Goal: Use online tool/utility: Use online tool/utility

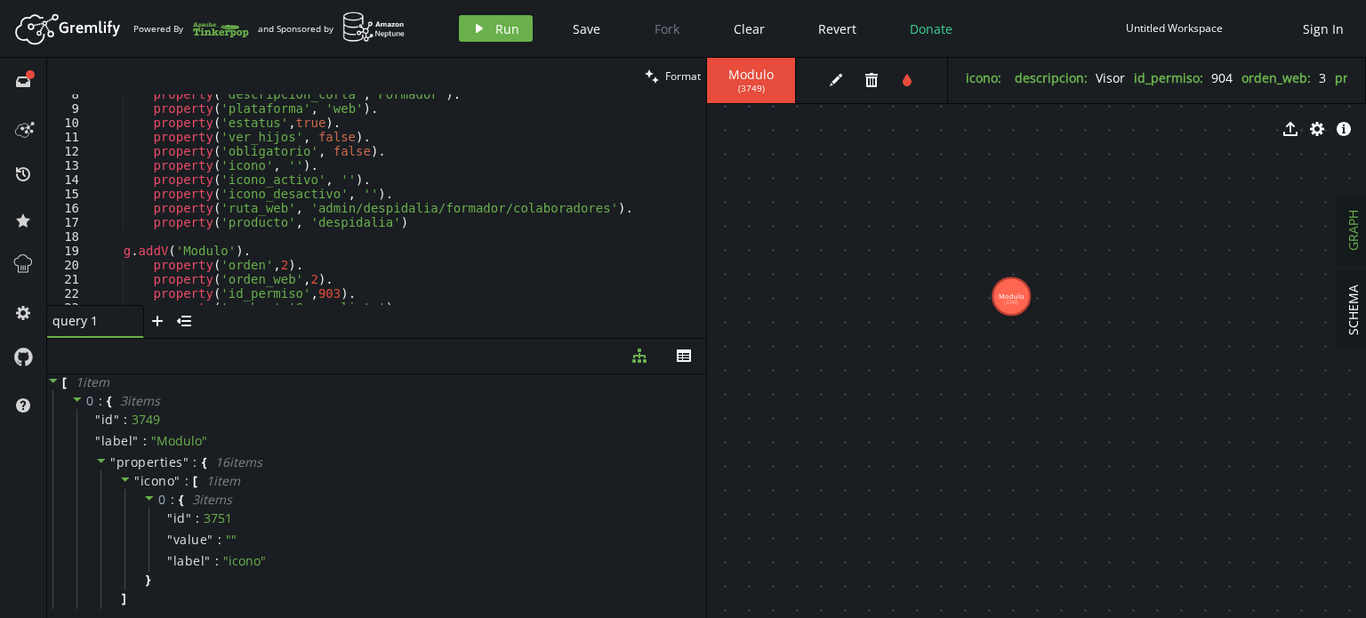
scroll to position [107, 0]
click at [505, 36] on span "Run" at bounding box center [508, 28] width 24 height 17
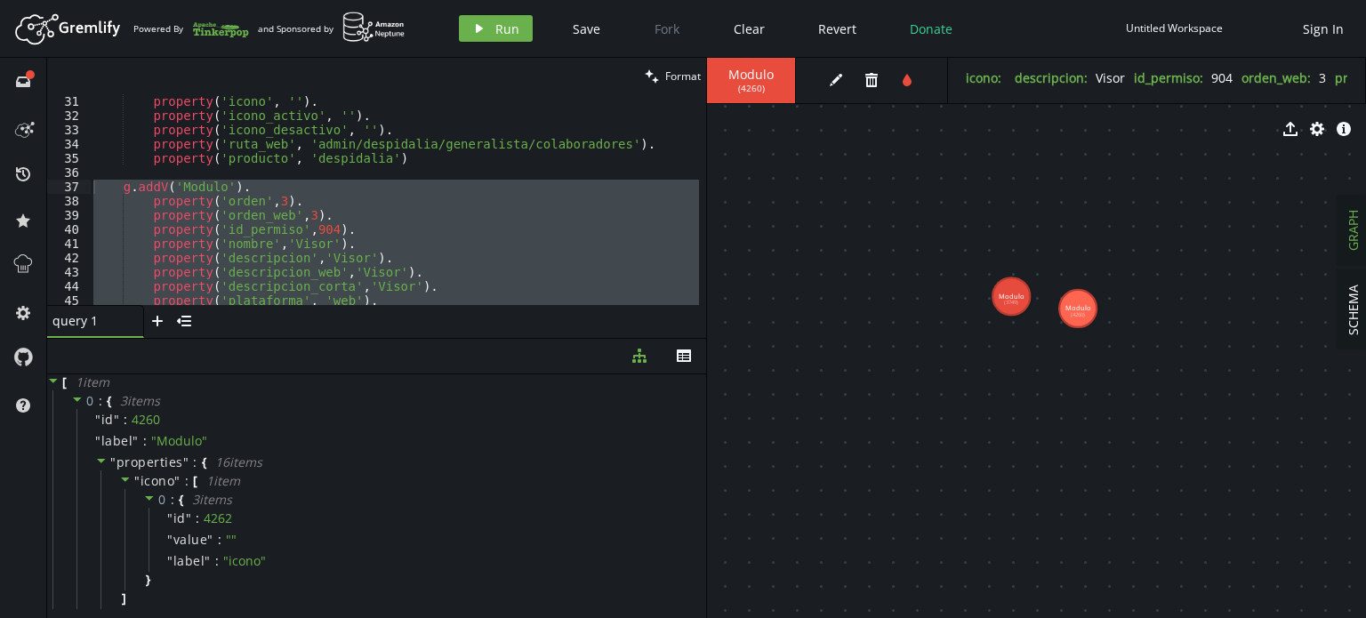
scroll to position [558, 0]
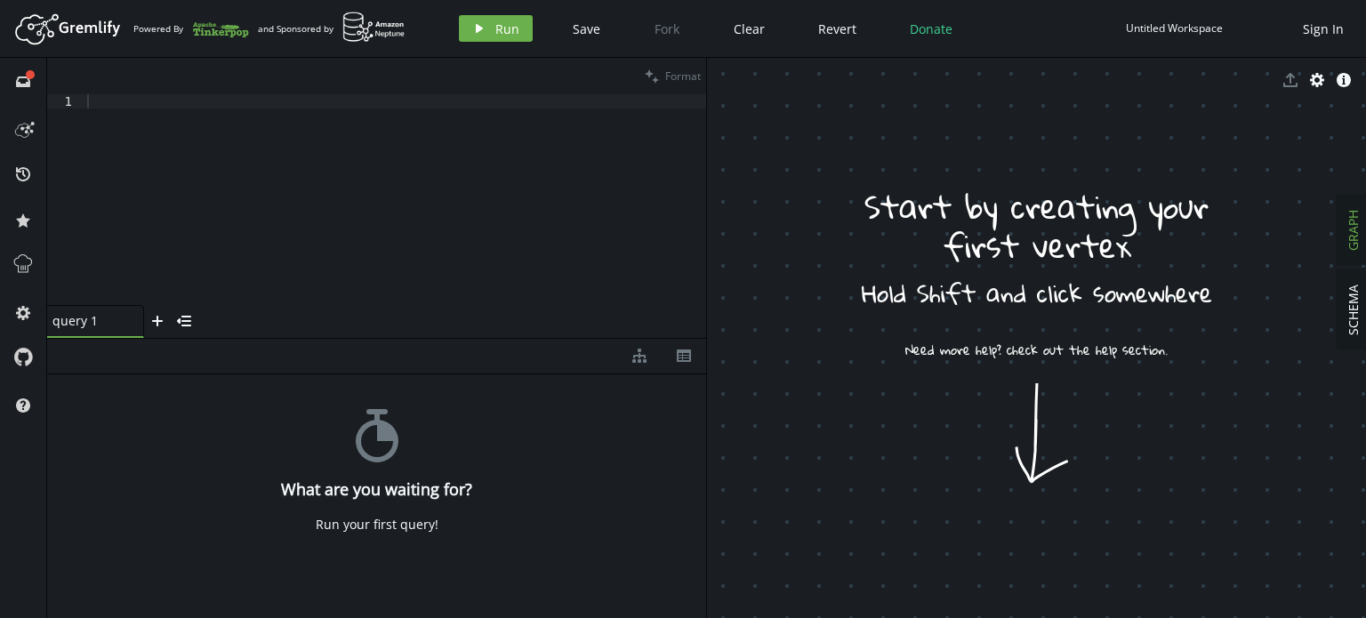
click at [439, 144] on div at bounding box center [396, 213] width 624 height 239
paste textarea "property('producto', 'despidalia')"
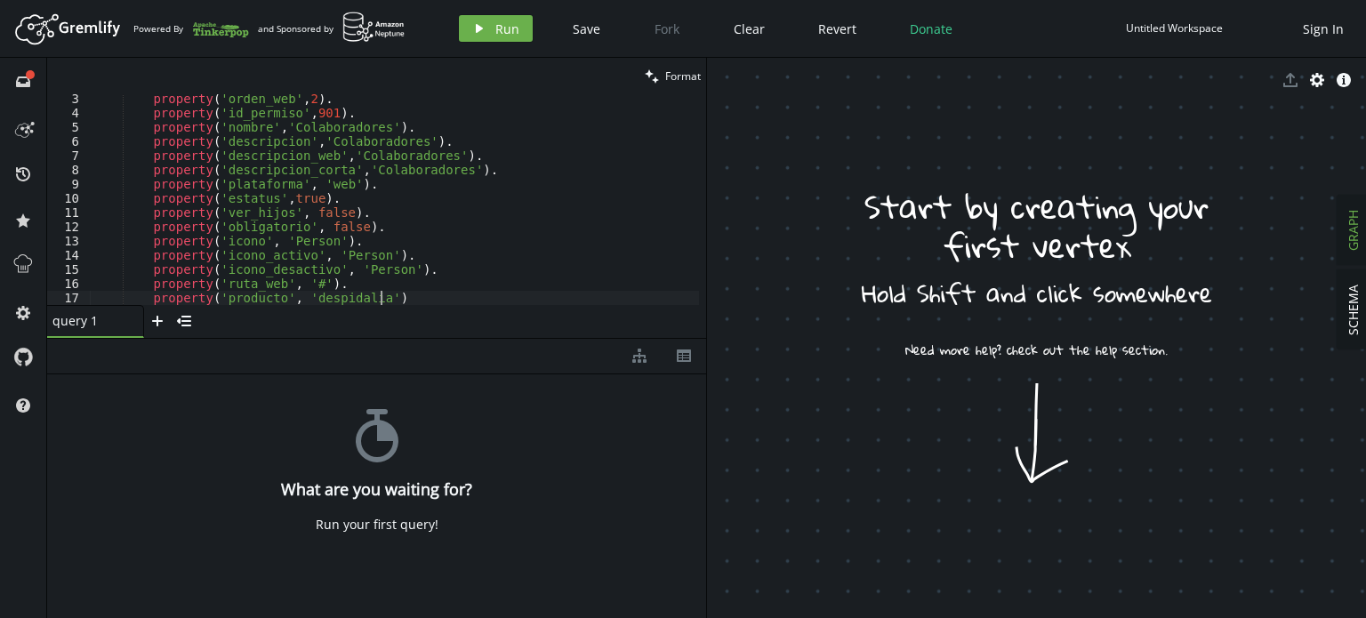
scroll to position [31, 0]
click at [502, 27] on span "Run" at bounding box center [508, 28] width 24 height 17
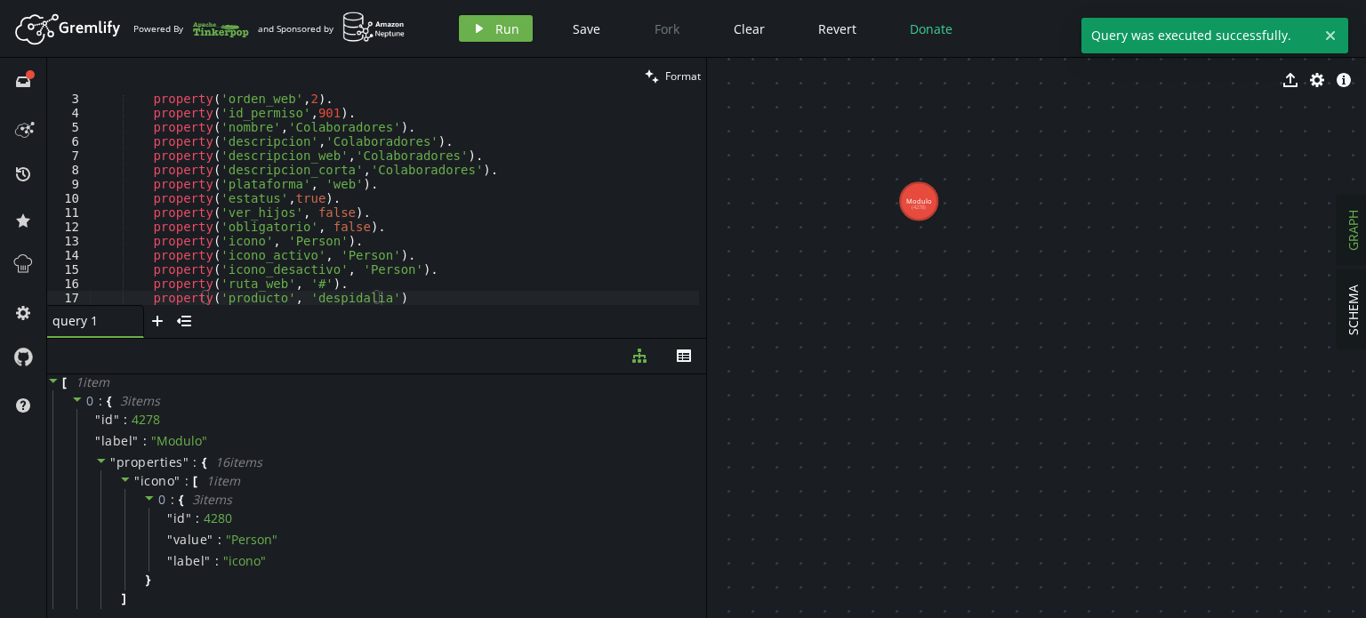
drag, startPoint x: 891, startPoint y: 211, endPoint x: 1093, endPoint y: 344, distance: 242.0
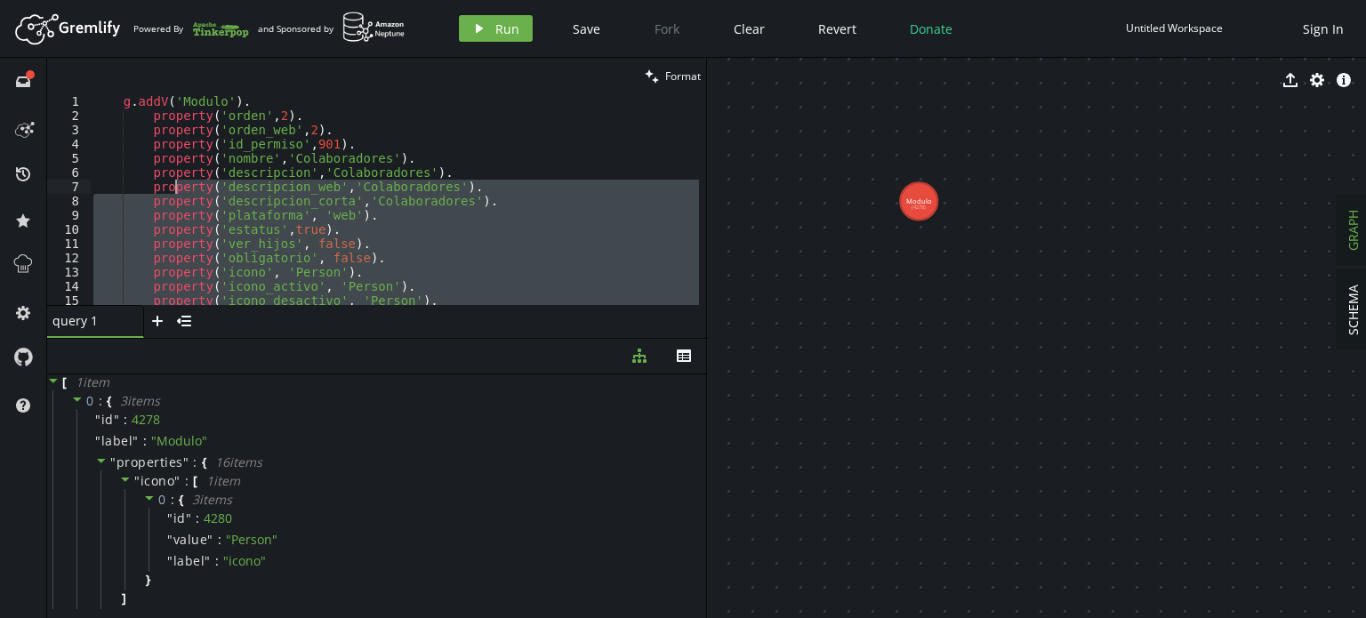
scroll to position [0, 0]
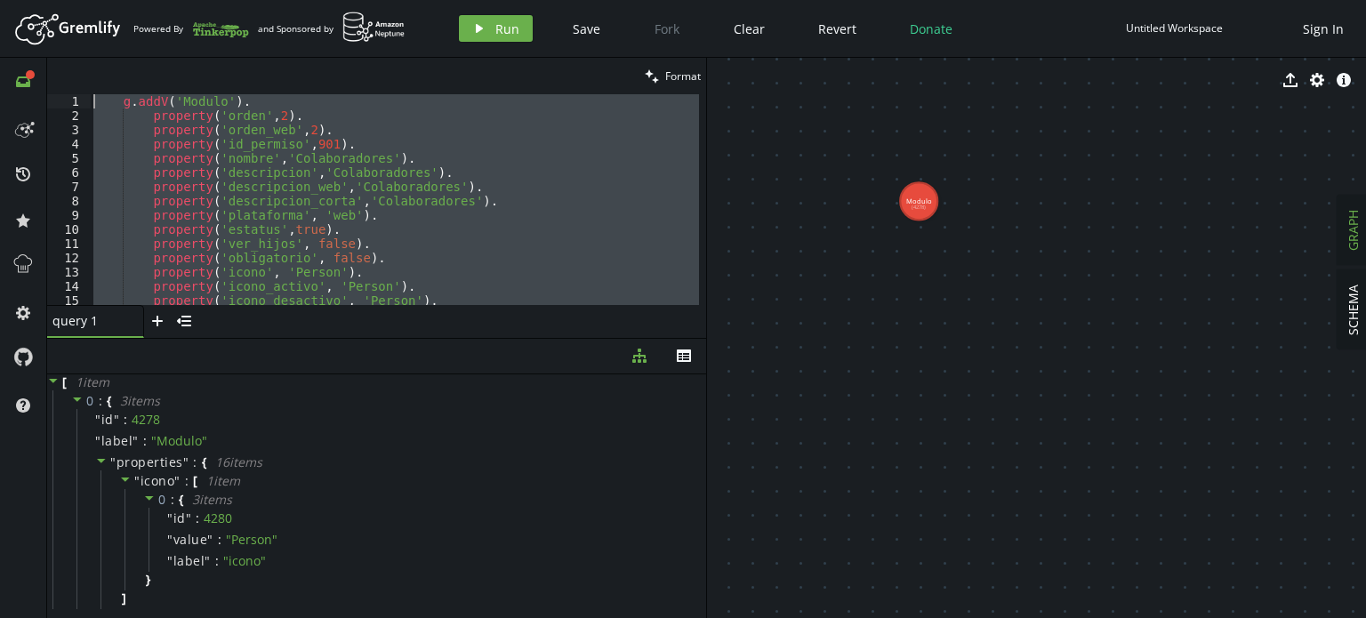
drag, startPoint x: 405, startPoint y: 298, endPoint x: 36, endPoint y: 78, distance: 429.6
click at [36, 78] on div "full-circle inbox history star cog help clean Format property('producto', 'desp…" at bounding box center [683, 338] width 1366 height 560
paste textarea "property('producto', 'despidalia')"
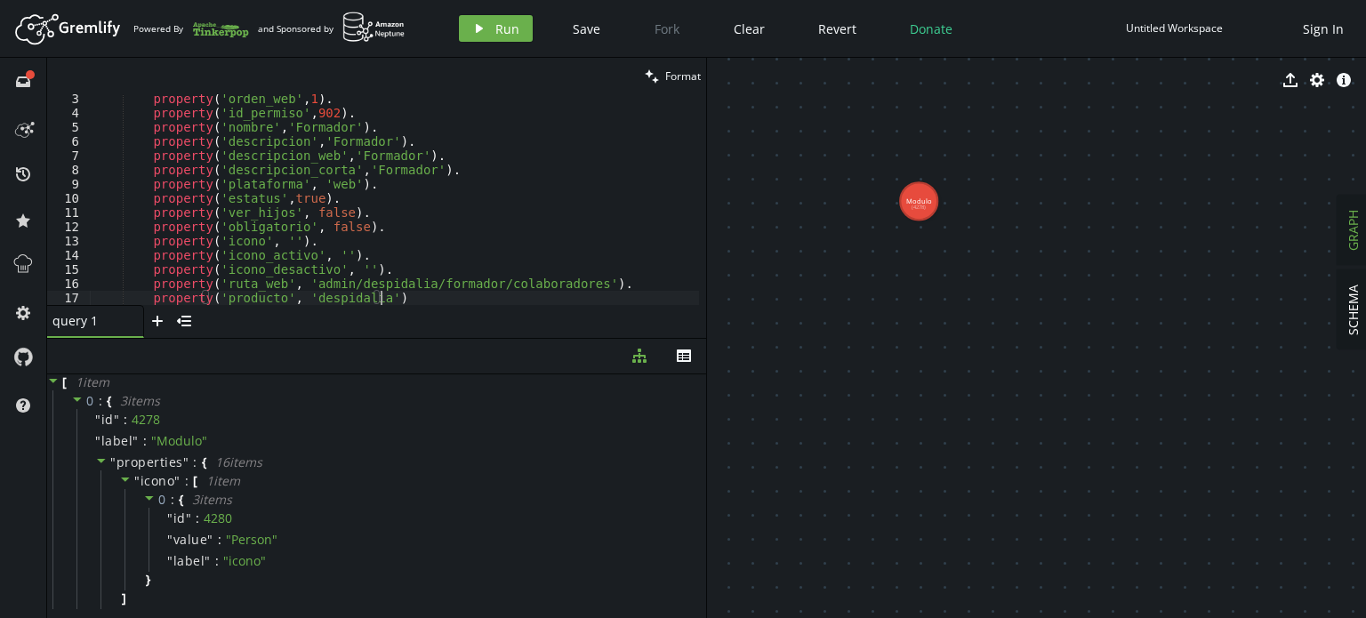
scroll to position [31, 0]
click at [507, 23] on span "Run" at bounding box center [508, 28] width 24 height 17
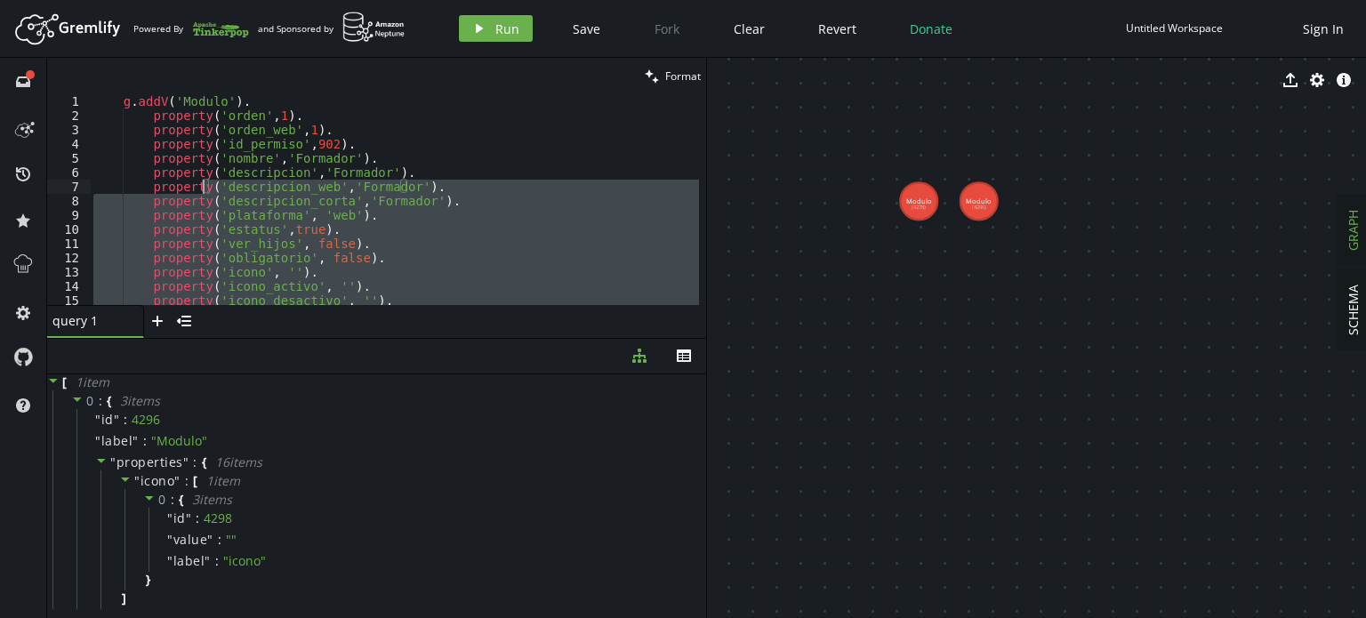
scroll to position [0, 0]
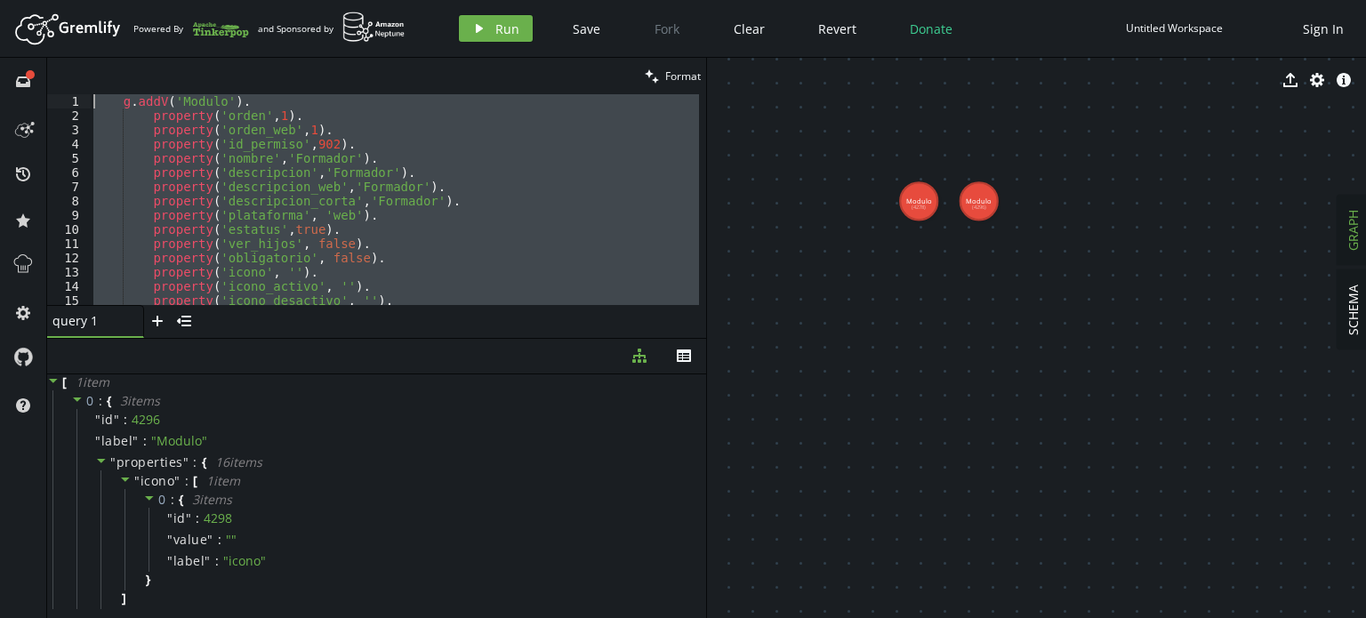
drag, startPoint x: 408, startPoint y: 297, endPoint x: 50, endPoint y: 88, distance: 415.0
click at [50, 88] on div "clean Format property('producto', 'despidalia') 1 2 3 4 5 6 7 8 9 10 11 12 13 1…" at bounding box center [376, 198] width 659 height 280
paste textarea "property('producto', 'despidalia')"
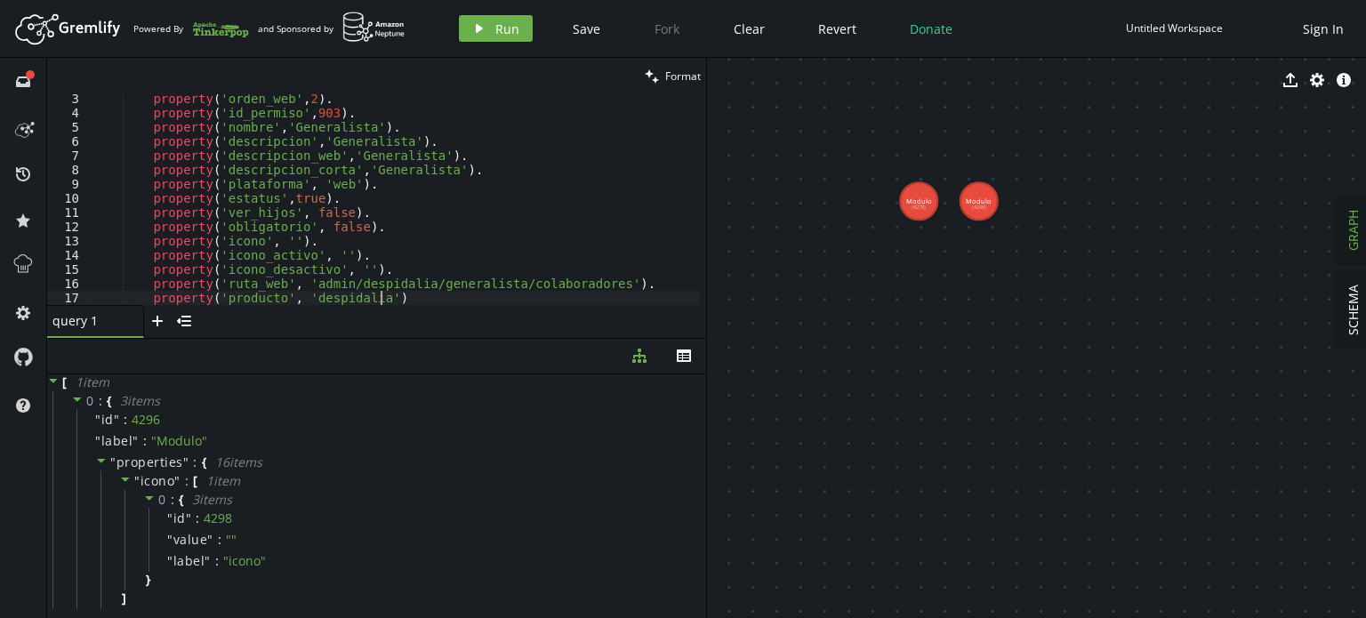
scroll to position [31, 0]
click at [508, 10] on header "Artboard Created with Sketch. Powered By and Sponsored by play Run Save Fork Cl…" at bounding box center [683, 29] width 1366 height 58
click at [500, 25] on span "Run" at bounding box center [508, 28] width 24 height 17
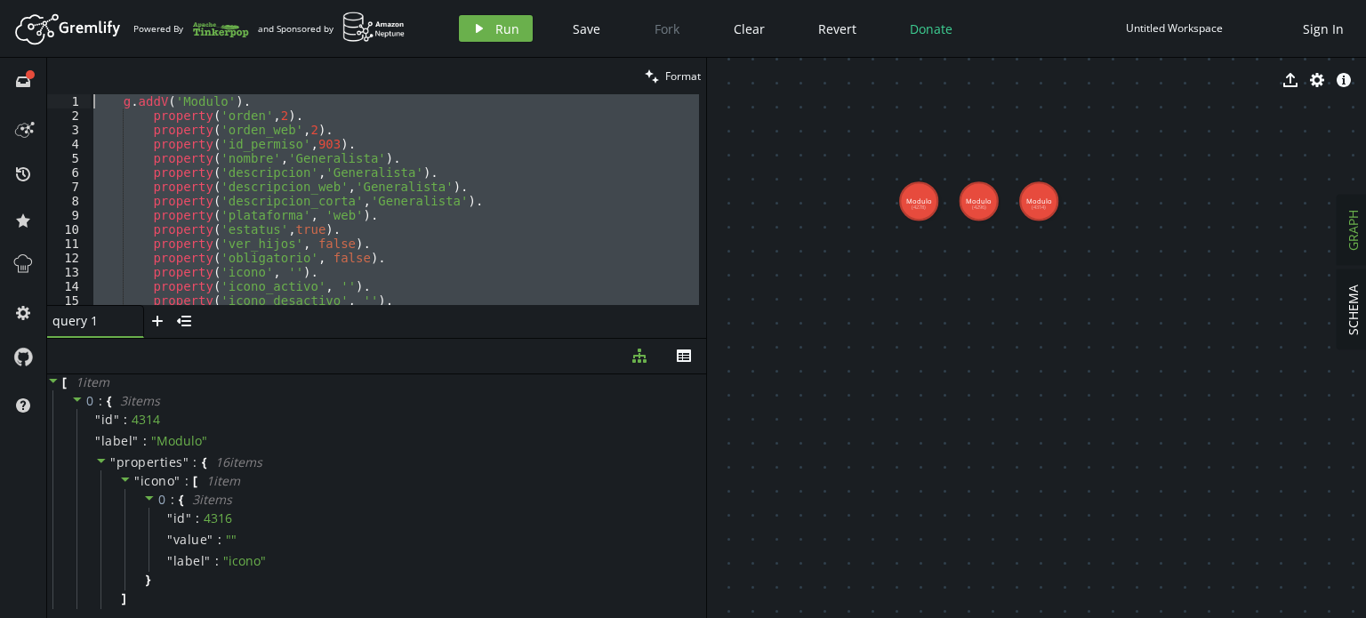
scroll to position [0, 0]
drag, startPoint x: 392, startPoint y: 295, endPoint x: 67, endPoint y: 38, distance: 414.9
click at [67, 38] on div "Artboard Created with Sketch. Powered By and Sponsored by play Run Save Fork Cl…" at bounding box center [683, 309] width 1366 height 618
paste textarea ".to('modules');"
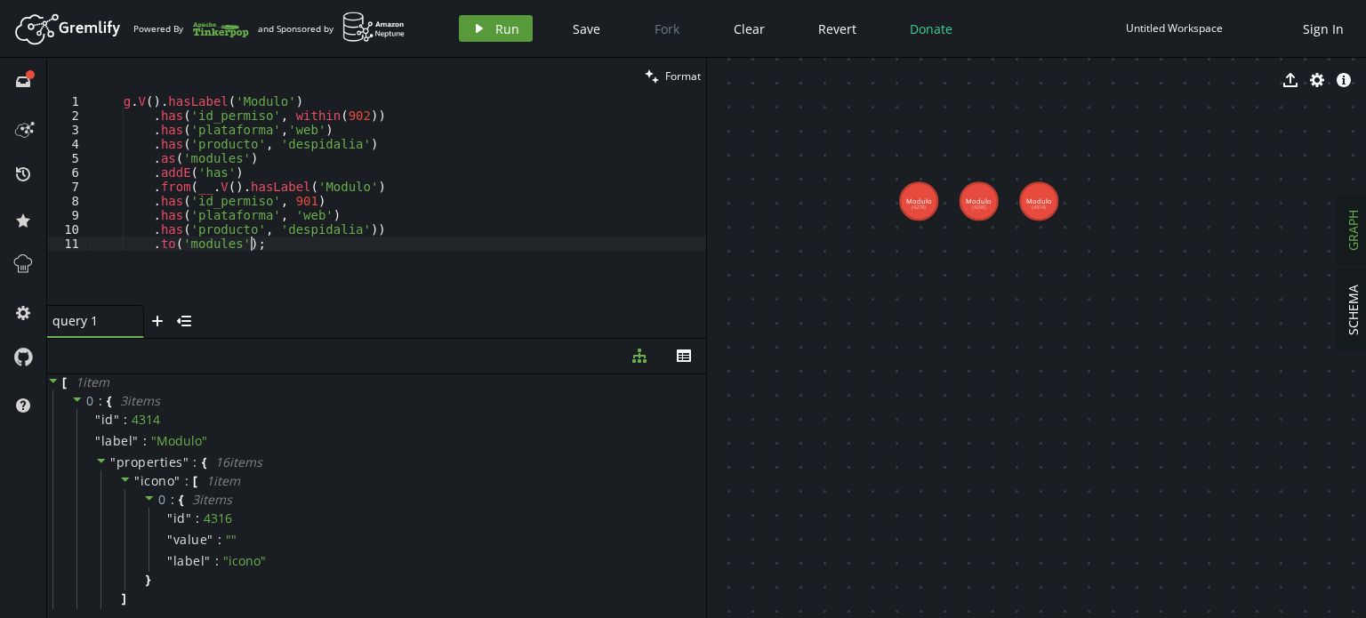
click at [517, 35] on button "play Run" at bounding box center [496, 28] width 74 height 27
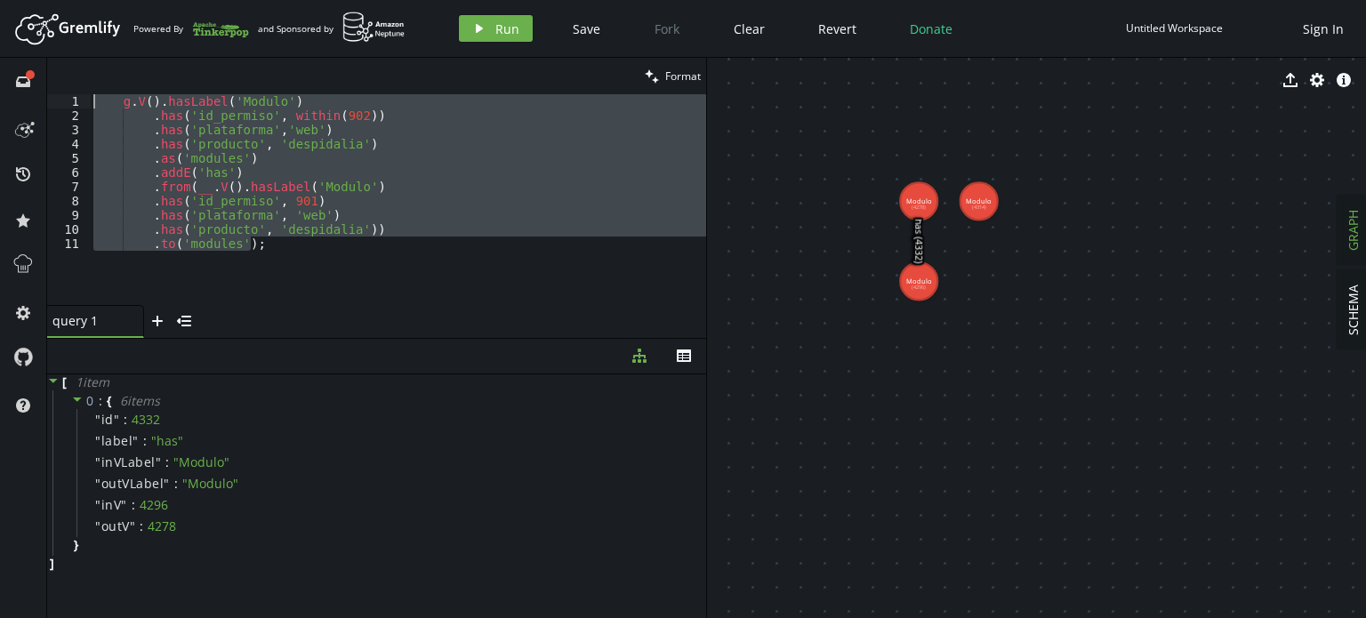
drag, startPoint x: 325, startPoint y: 248, endPoint x: 0, endPoint y: 86, distance: 362.8
click at [0, 86] on div "full-circle inbox history star cog help clean Format .to('modules'); 1 2 3 4 5 …" at bounding box center [683, 338] width 1366 height 560
type textarea "g.V().hasLabel('Modulo') .has('id_permiso', within(902))"
paste textarea
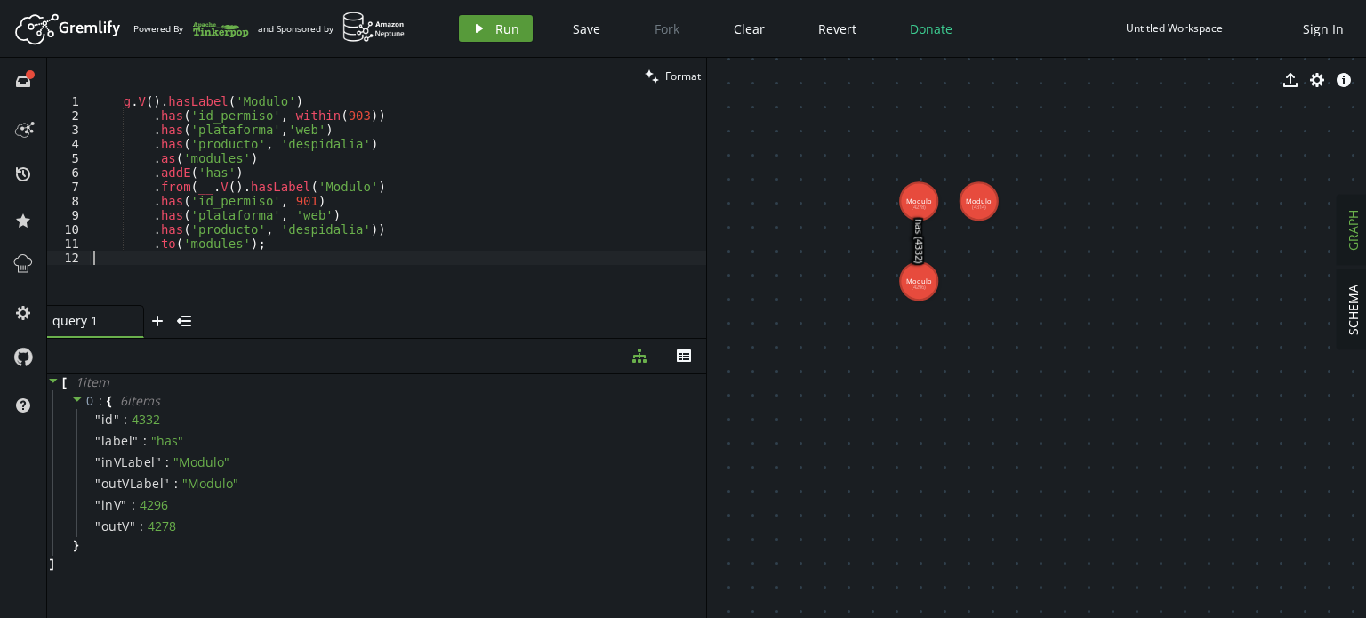
click at [496, 30] on span "Run" at bounding box center [508, 28] width 24 height 17
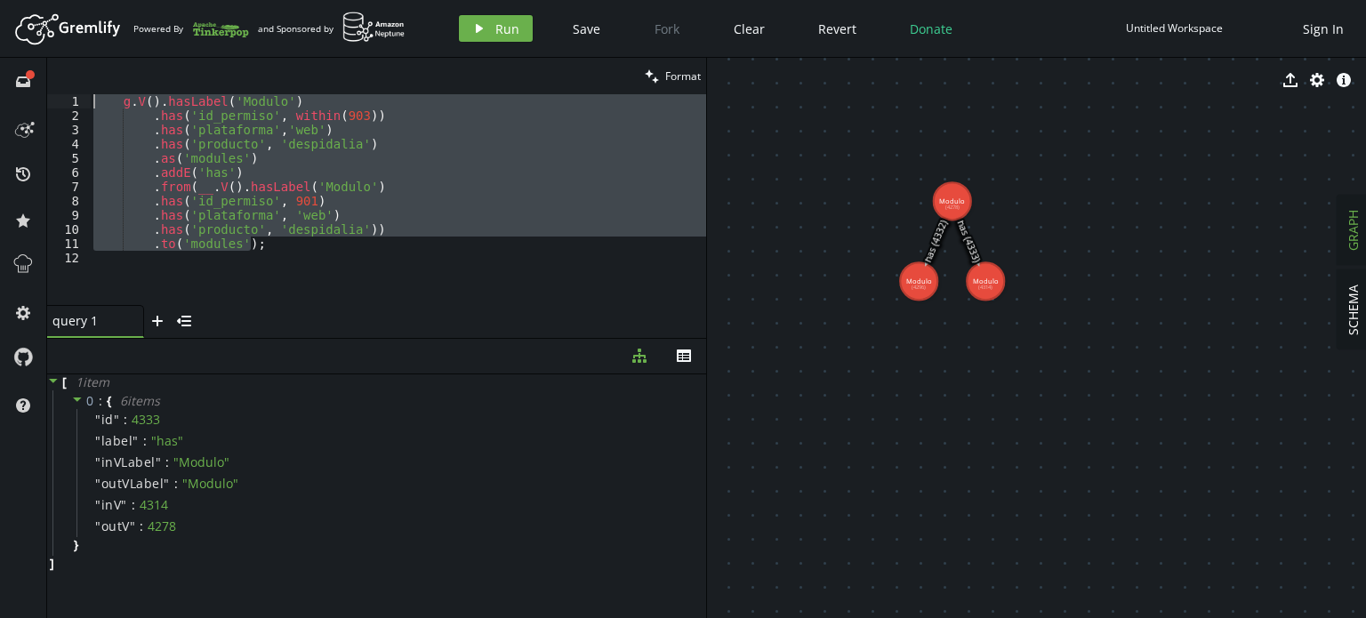
drag, startPoint x: 294, startPoint y: 246, endPoint x: 102, endPoint y: 40, distance: 281.3
click at [102, 40] on div "Artboard Created with Sketch. Powered By and Sponsored by play Run Save Fork Cl…" at bounding box center [683, 309] width 1366 height 618
paste textarea ").to('modules');"
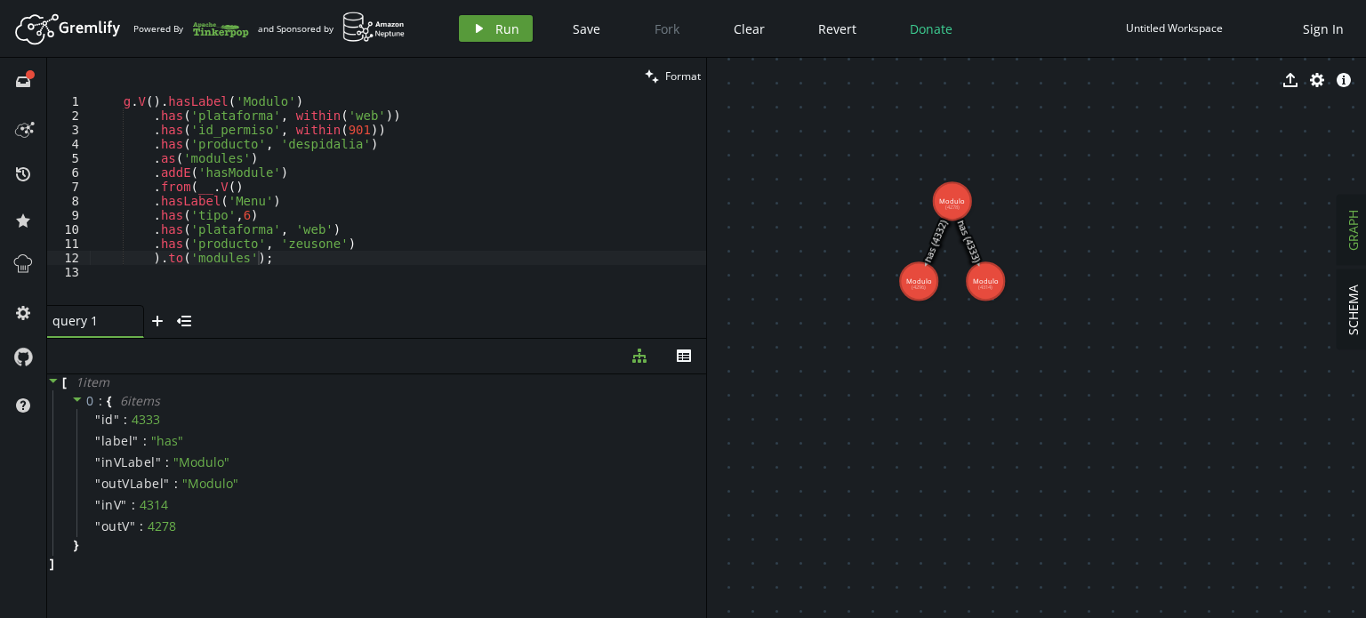
click at [505, 24] on span "Run" at bounding box center [508, 28] width 24 height 17
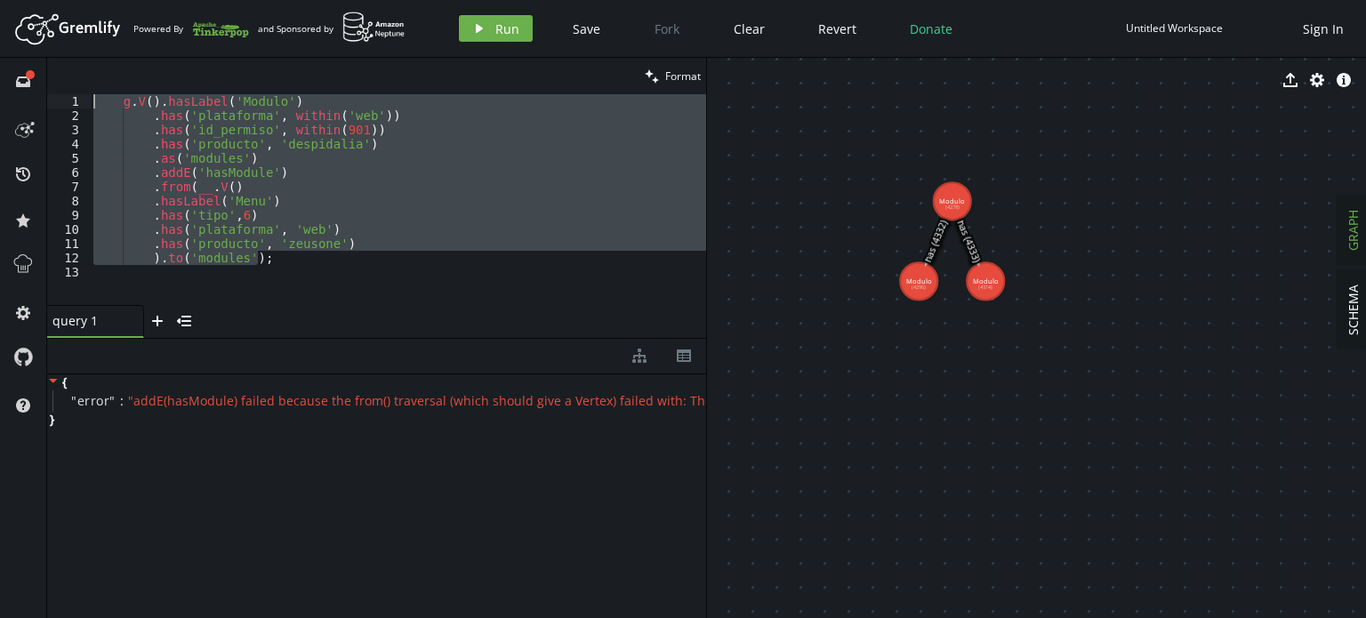
drag, startPoint x: 292, startPoint y: 255, endPoint x: 0, endPoint y: 27, distance: 370.7
click at [0, 28] on div "Artboard Created with Sketch. Powered By and Sponsored by play Run Save Fork Cl…" at bounding box center [683, 309] width 1366 height 618
type textarea "g.V().hasLabel('Modulo') .has('plataforma', within('web'))"
paste textarea
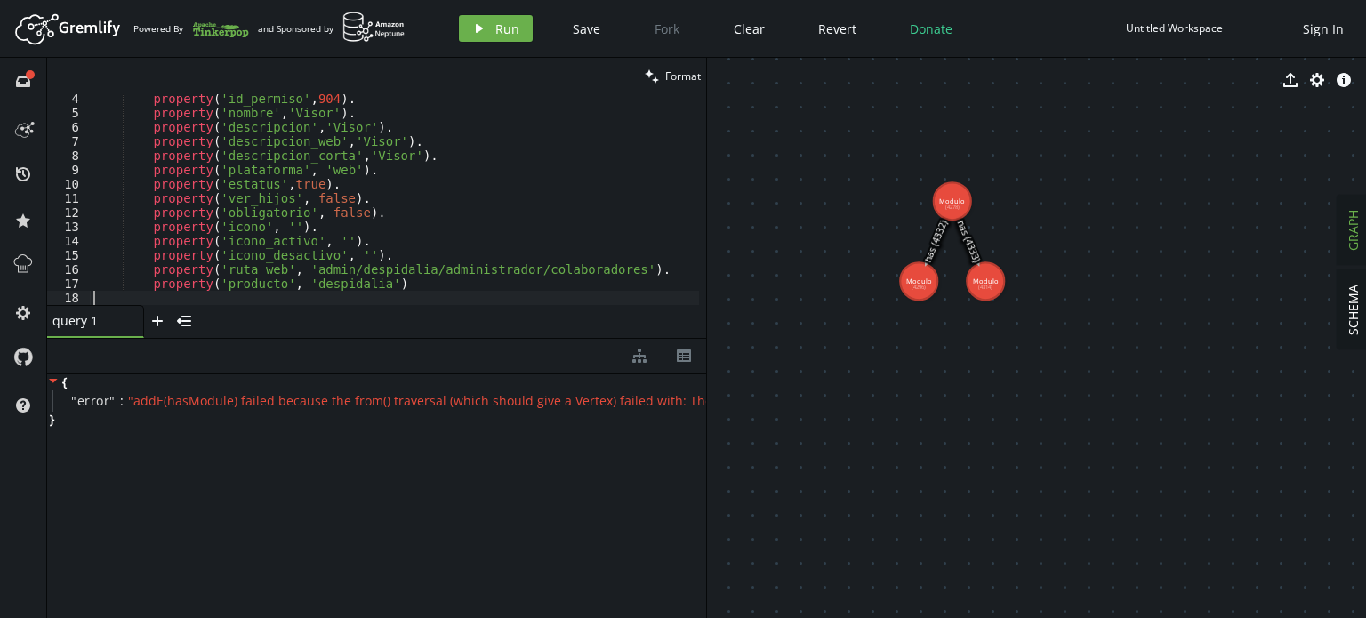
scroll to position [45, 0]
click at [504, 31] on span "Run" at bounding box center [508, 28] width 24 height 17
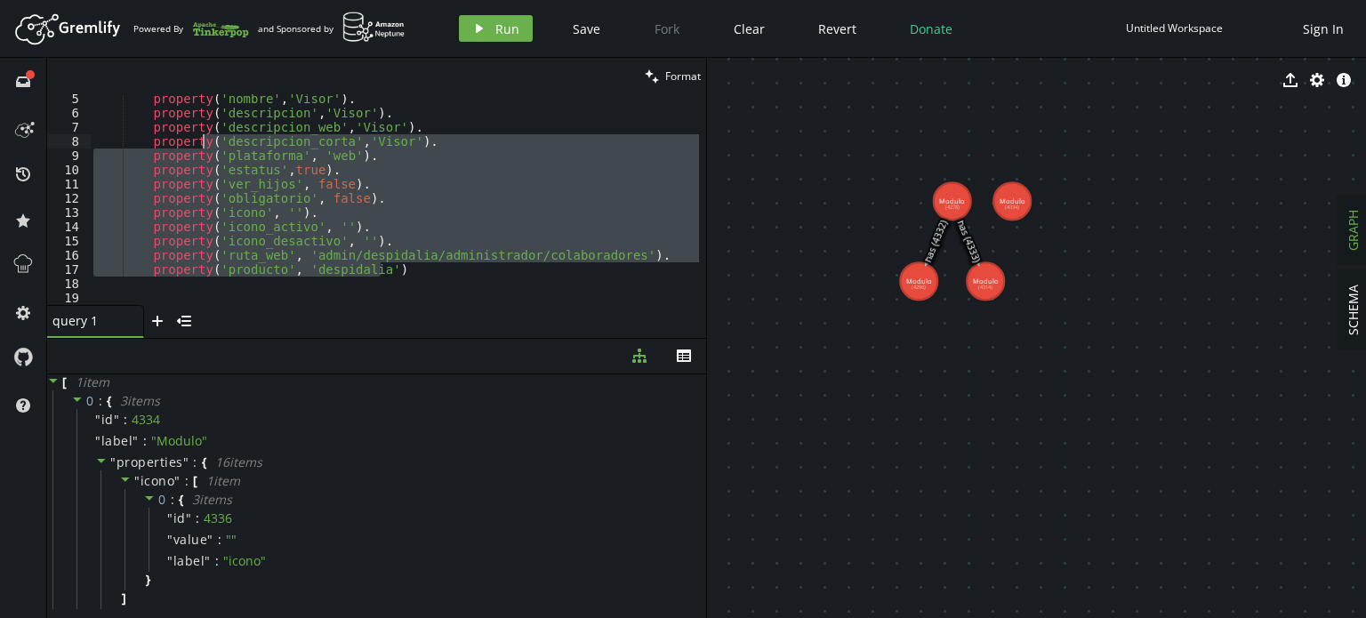
scroll to position [0, 0]
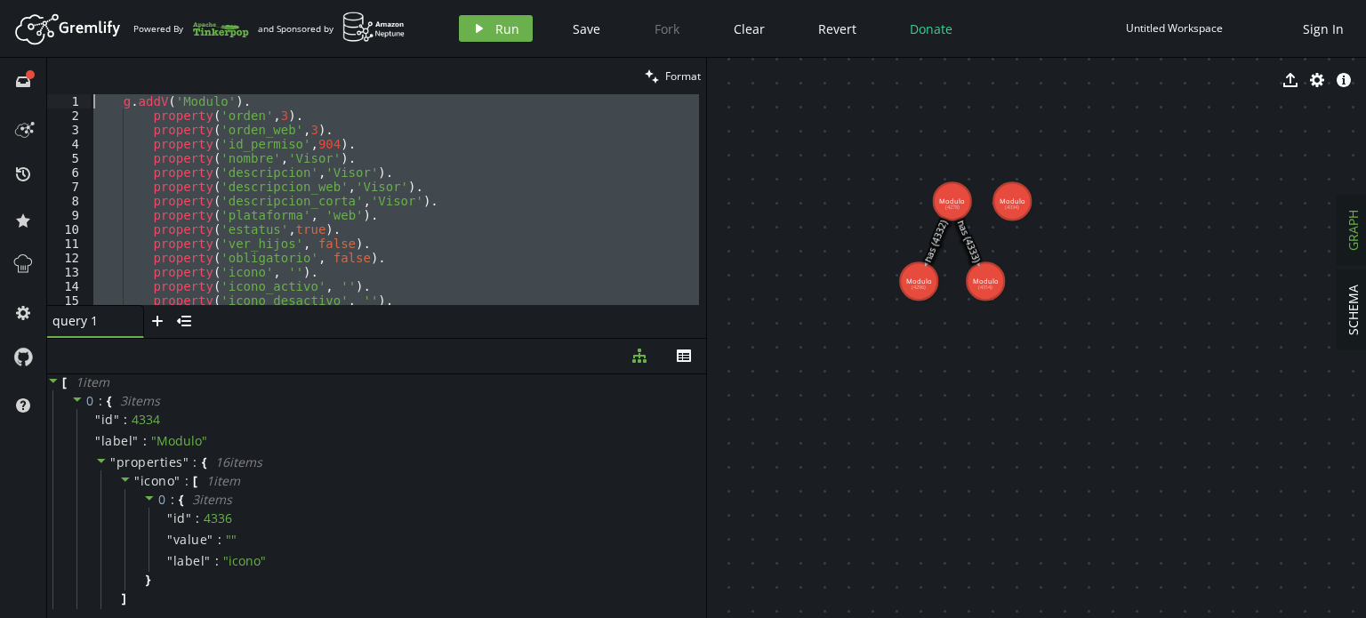
drag, startPoint x: 406, startPoint y: 264, endPoint x: 52, endPoint y: 36, distance: 420.7
click at [52, 36] on div "Artboard Created with Sketch. Powered By and Sponsored by play Run Save Fork Cl…" at bounding box center [683, 309] width 1366 height 618
paste textarea ").to('modules');"
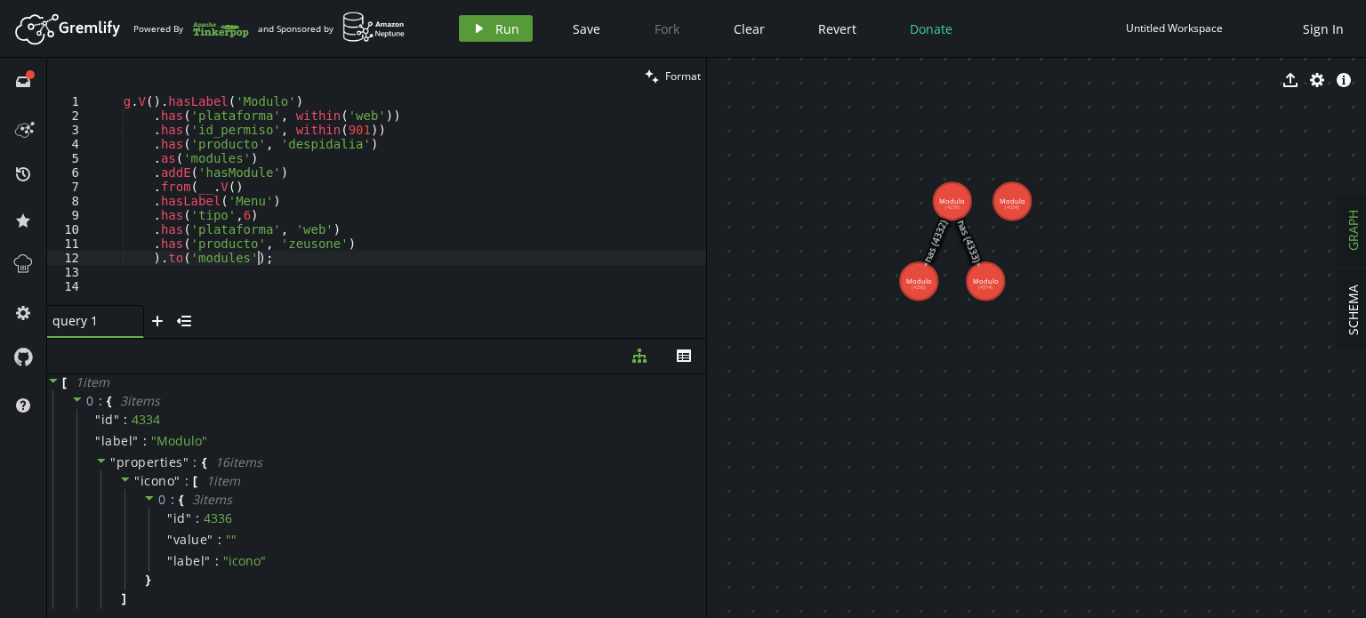
click at [505, 28] on span "Run" at bounding box center [508, 28] width 24 height 17
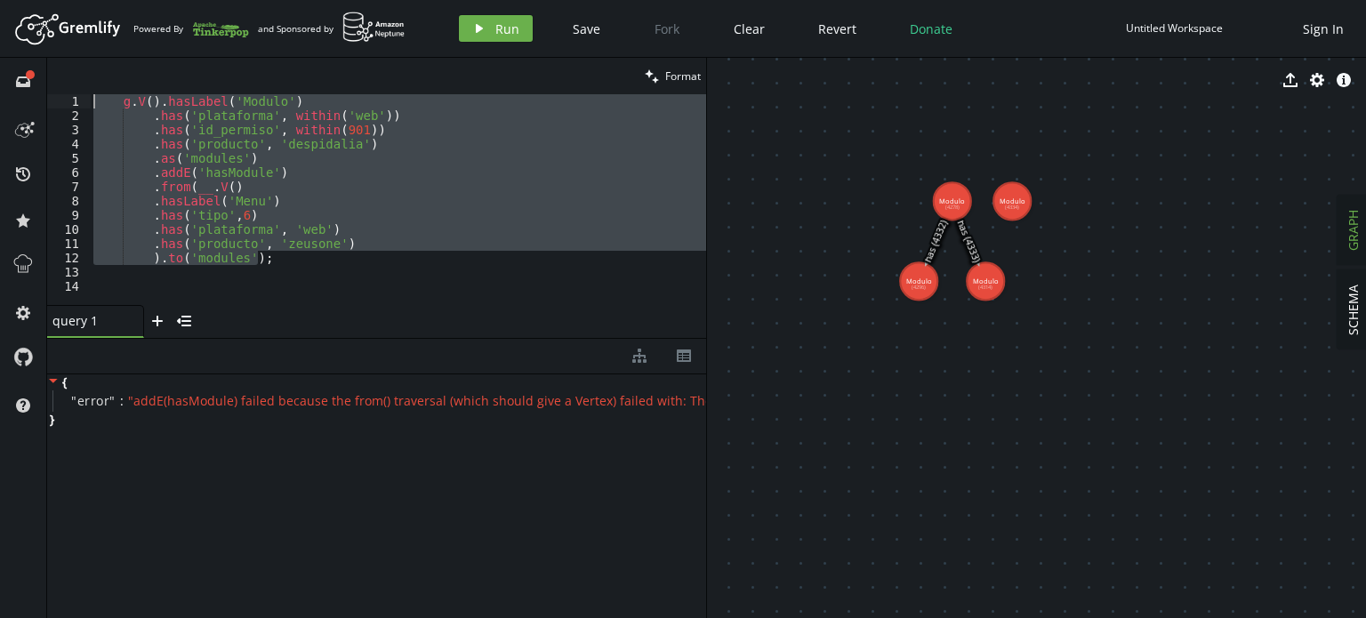
drag, startPoint x: 263, startPoint y: 262, endPoint x: 0, endPoint y: 79, distance: 320.3
click at [0, 79] on div "full-circle inbox history star cog help clean Format ).to('modules'); 1 2 3 4 5…" at bounding box center [683, 338] width 1366 height 560
paste textarea ".to('modules');"
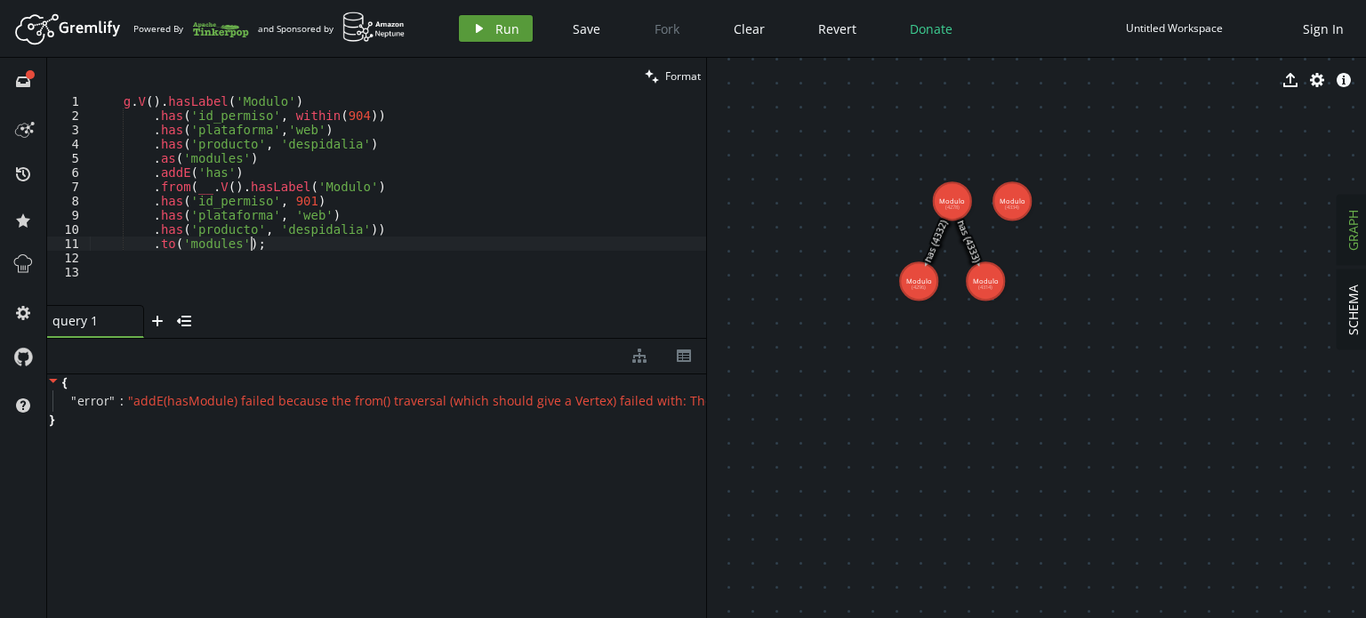
click at [519, 28] on button "play Run" at bounding box center [496, 28] width 74 height 27
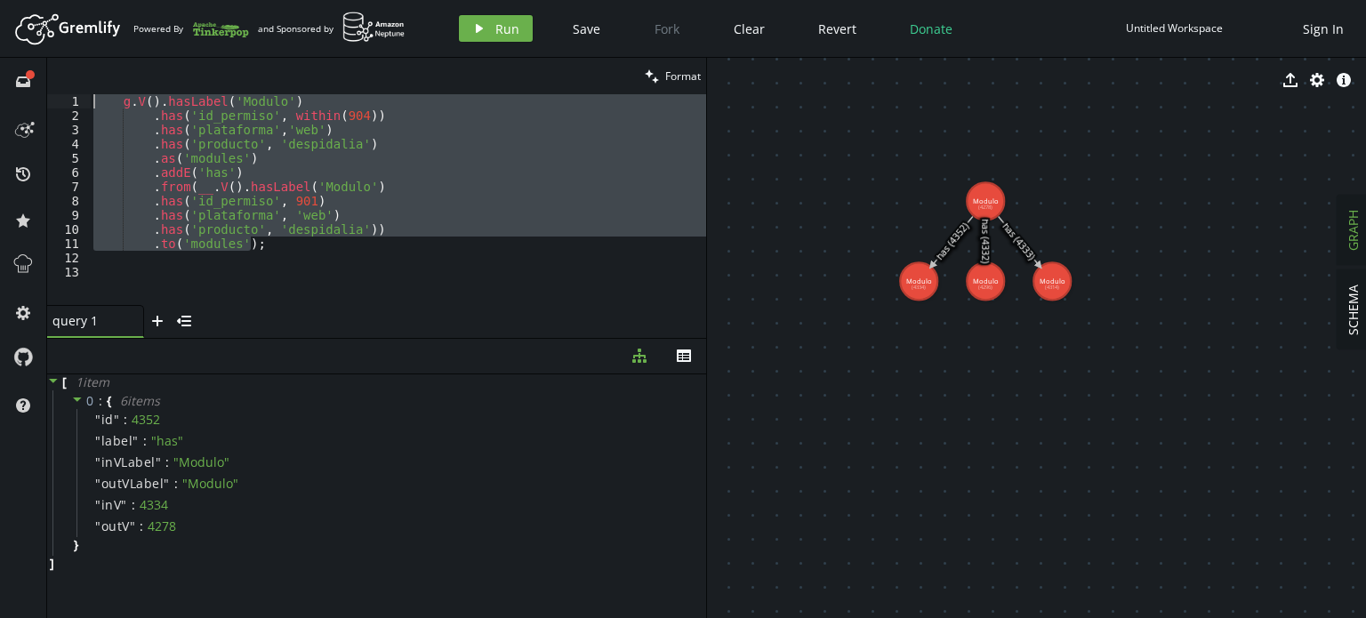
drag, startPoint x: 267, startPoint y: 245, endPoint x: 0, endPoint y: 79, distance: 314.0
click at [0, 79] on div "full-circle inbox history star cog help clean Format .to('modules'); 1 2 3 4 5 …" at bounding box center [683, 338] width 1366 height 560
paste textarea ".to('modules').elementMap();"
type textarea ".to('modules').elementMap();"
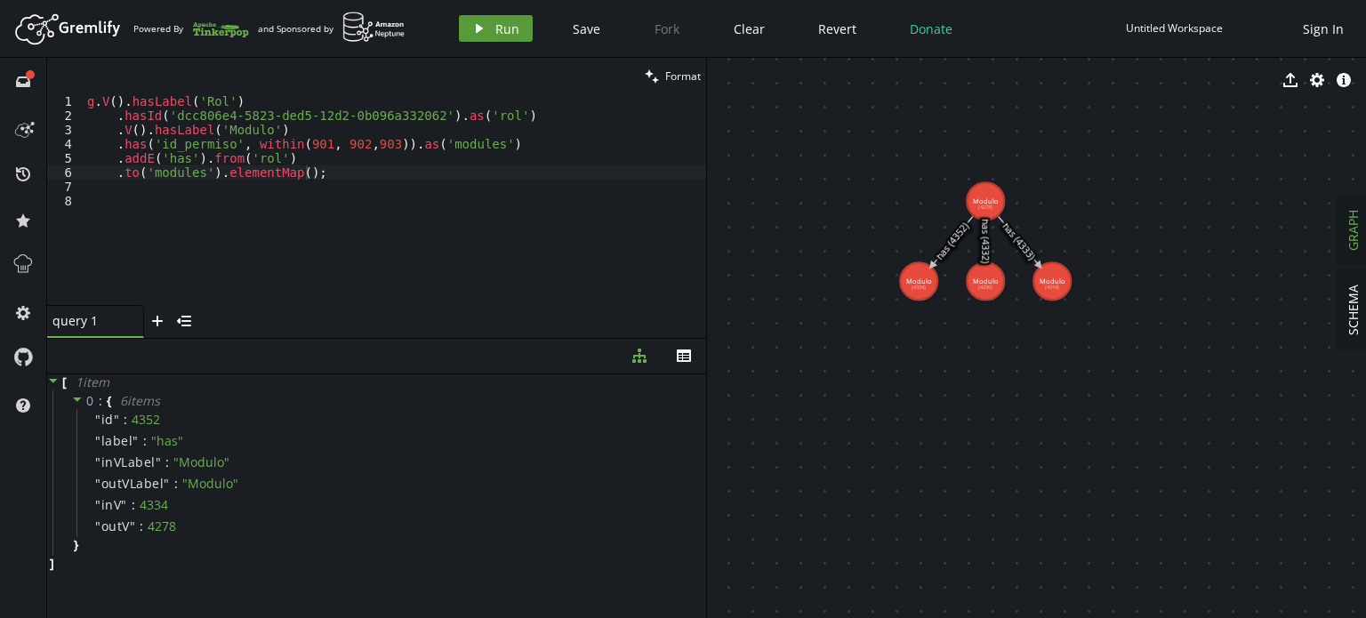
click at [491, 33] on button "play Run" at bounding box center [496, 28] width 74 height 27
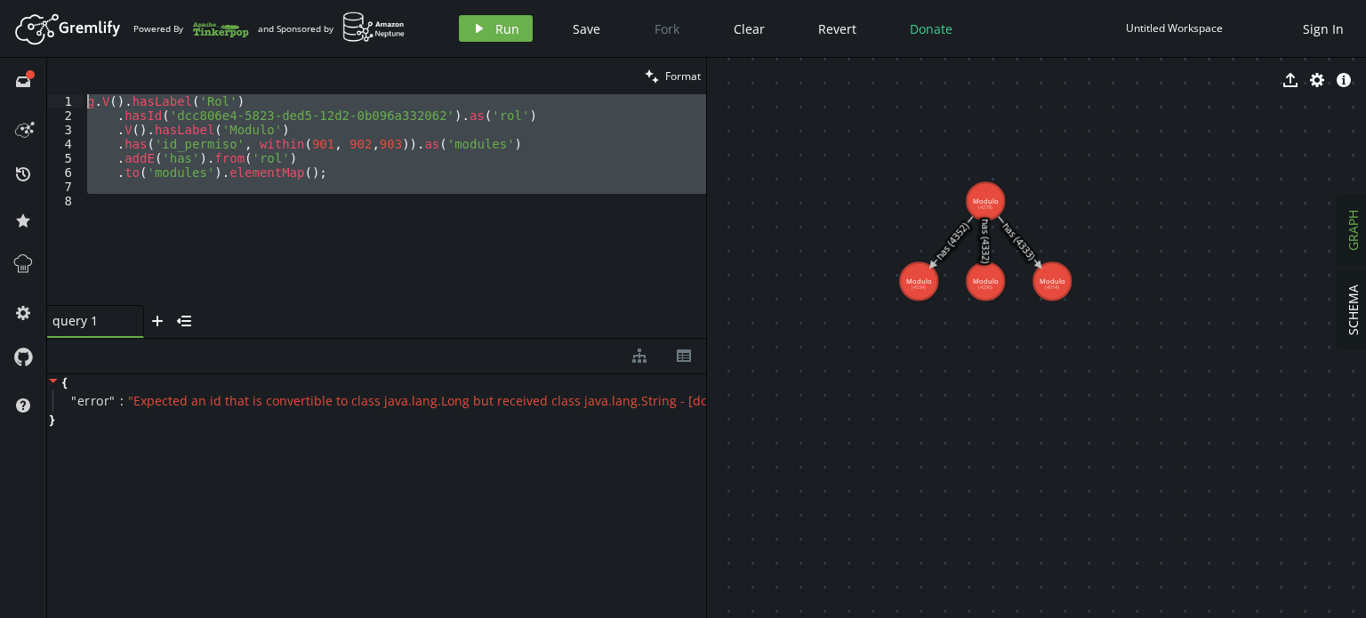
drag, startPoint x: 408, startPoint y: 204, endPoint x: 0, endPoint y: 31, distance: 443.3
click at [0, 31] on div "Artboard Created with Sketch. Powered By and Sponsored by play Run Save Fork Cl…" at bounding box center [683, 309] width 1366 height 618
type textarea "g.V().hasLabel('Rol') .hasId('dcc806e4-5823-ded5-12d2-0b096a332062').as('rol')"
paste textarea
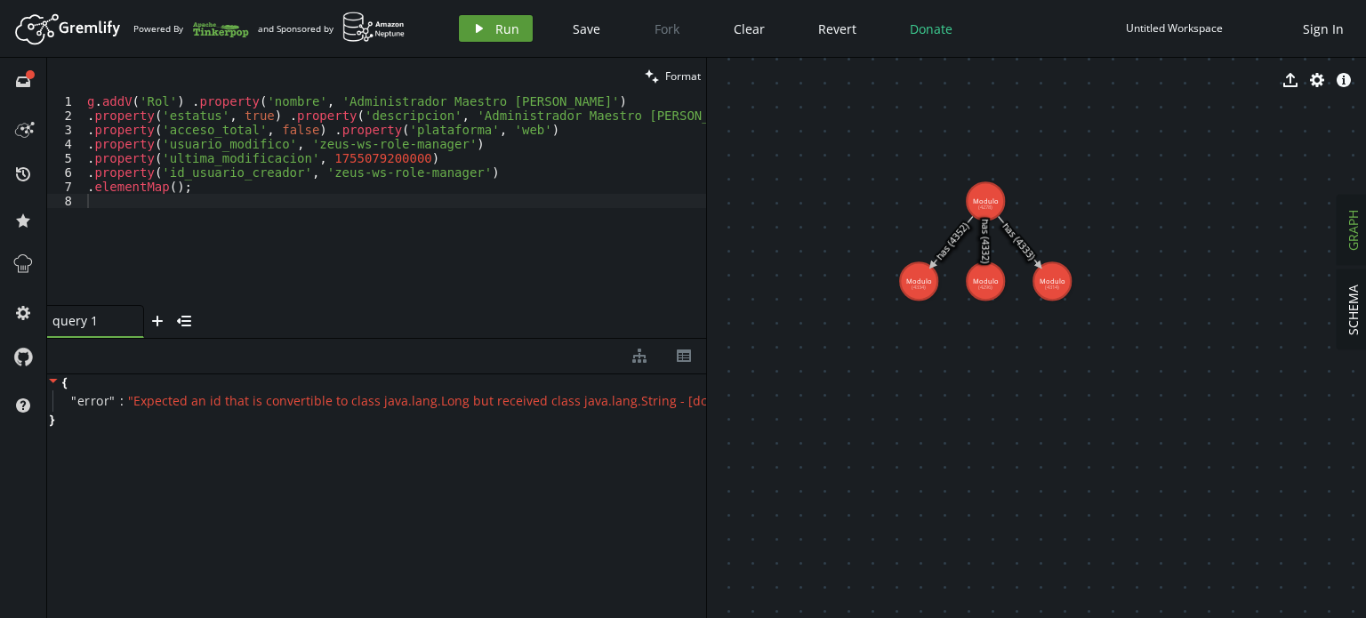
click at [498, 33] on span "Run" at bounding box center [508, 28] width 24 height 17
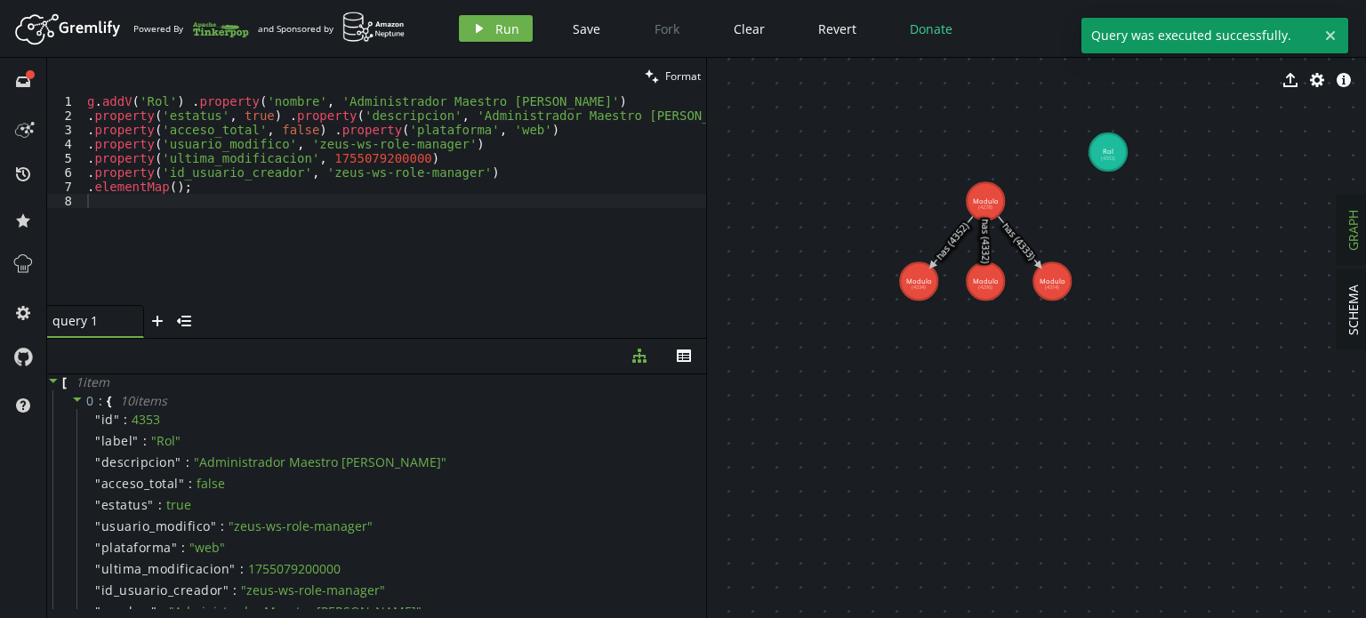
drag, startPoint x: 1053, startPoint y: 199, endPoint x: 1104, endPoint y: 152, distance: 69.2
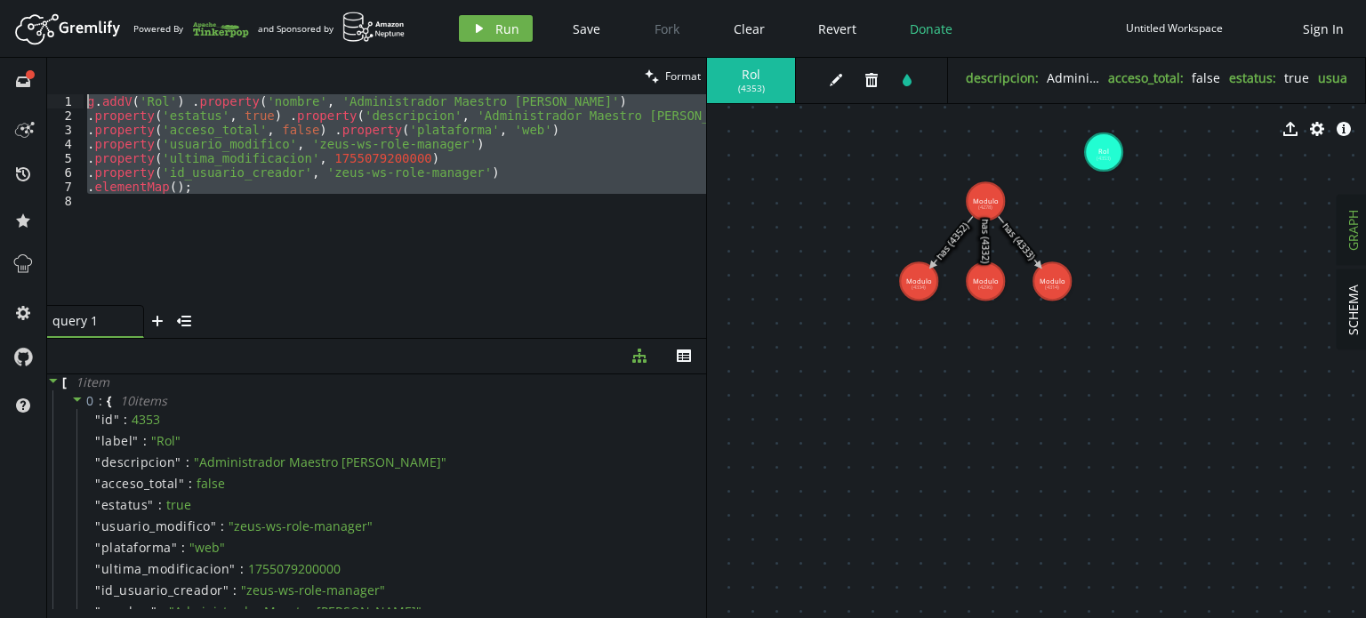
drag, startPoint x: 367, startPoint y: 222, endPoint x: 0, endPoint y: 74, distance: 396.3
click at [0, 74] on div "full-circle inbox history star cog help clean Format 1 2 3 4 5 6 7 8 g . addV (…" at bounding box center [683, 338] width 1366 height 560
type textarea "g.addV('Rol') .property('nombre', 'Administrador Maestro ZeusOne') .property('e…"
paste textarea
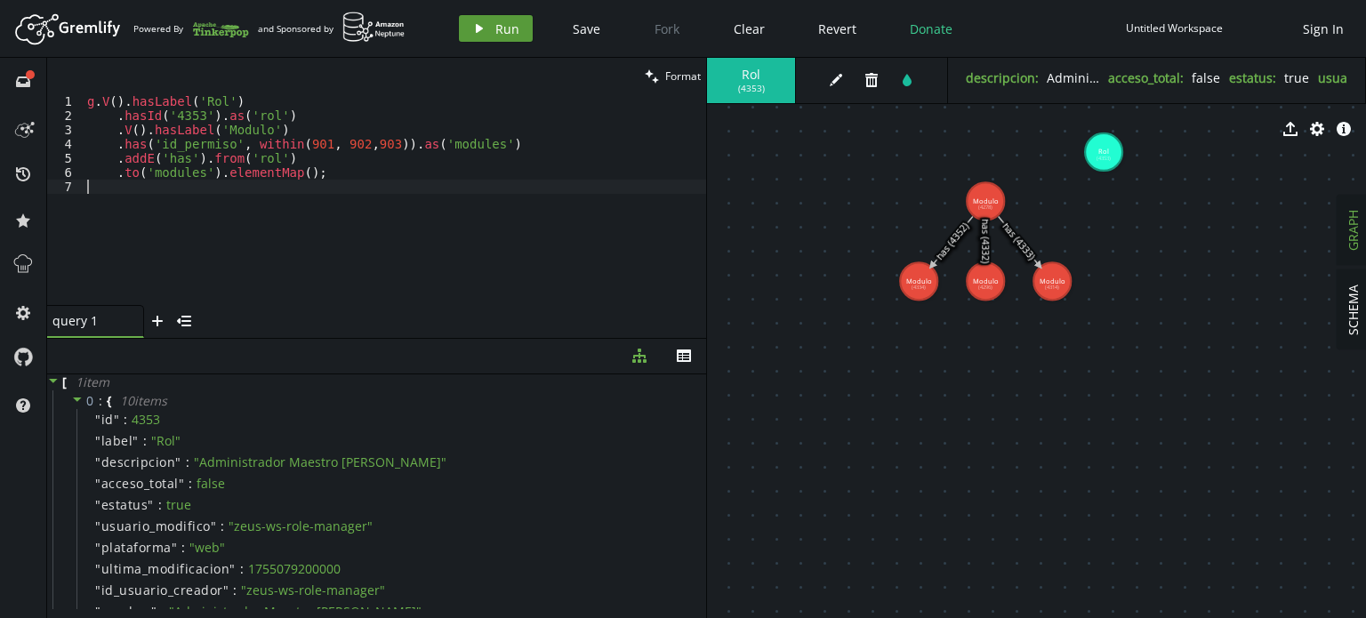
click at [512, 29] on span "Run" at bounding box center [508, 28] width 24 height 17
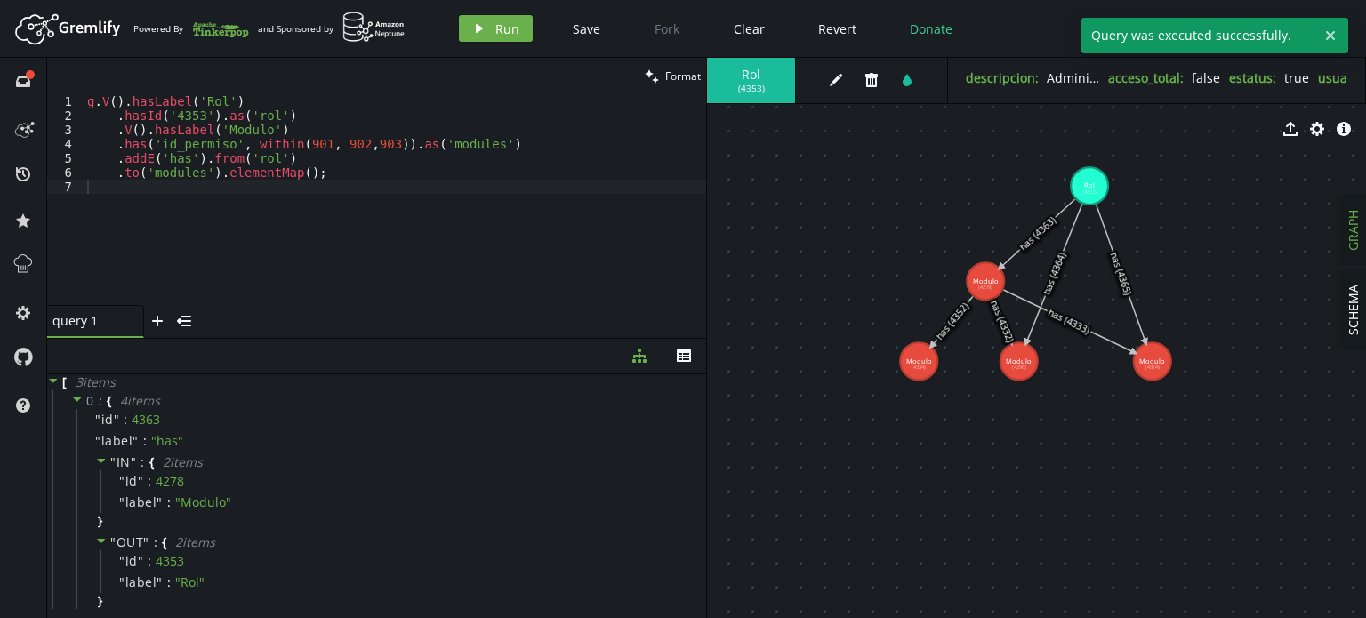
drag, startPoint x: 1064, startPoint y: 196, endPoint x: 1090, endPoint y: 186, distance: 27.6
click at [375, 144] on div "g . V ( ) . hasLabel ( 'Rol' ) . hasId ( '4353' ) . as ( 'rol' ) . V ( ) . hasL…" at bounding box center [395, 213] width 623 height 239
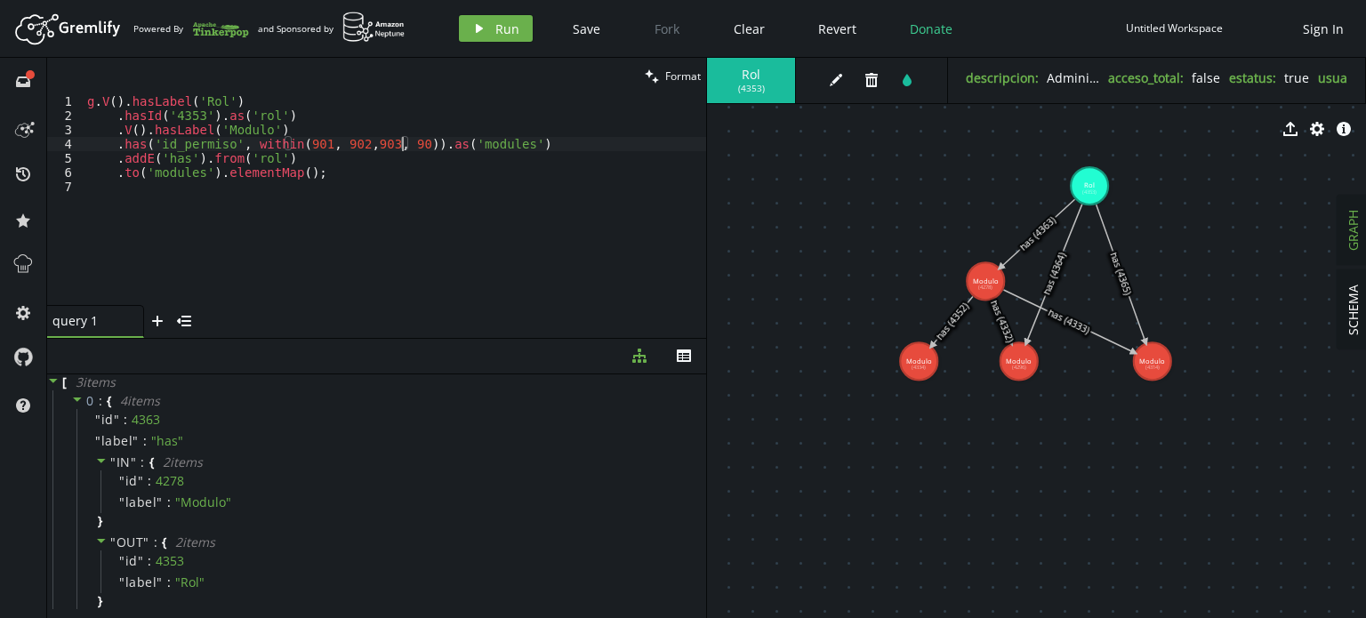
scroll to position [0, 349]
drag, startPoint x: 391, startPoint y: 144, endPoint x: 289, endPoint y: 143, distance: 101.4
click at [289, 143] on div "g . V ( ) . hasLabel ( 'Rol' ) . hasId ( '4353' ) . as ( 'rol' ) . V ( ) . hasL…" at bounding box center [395, 213] width 623 height 239
click at [506, 33] on span "Run" at bounding box center [508, 28] width 24 height 17
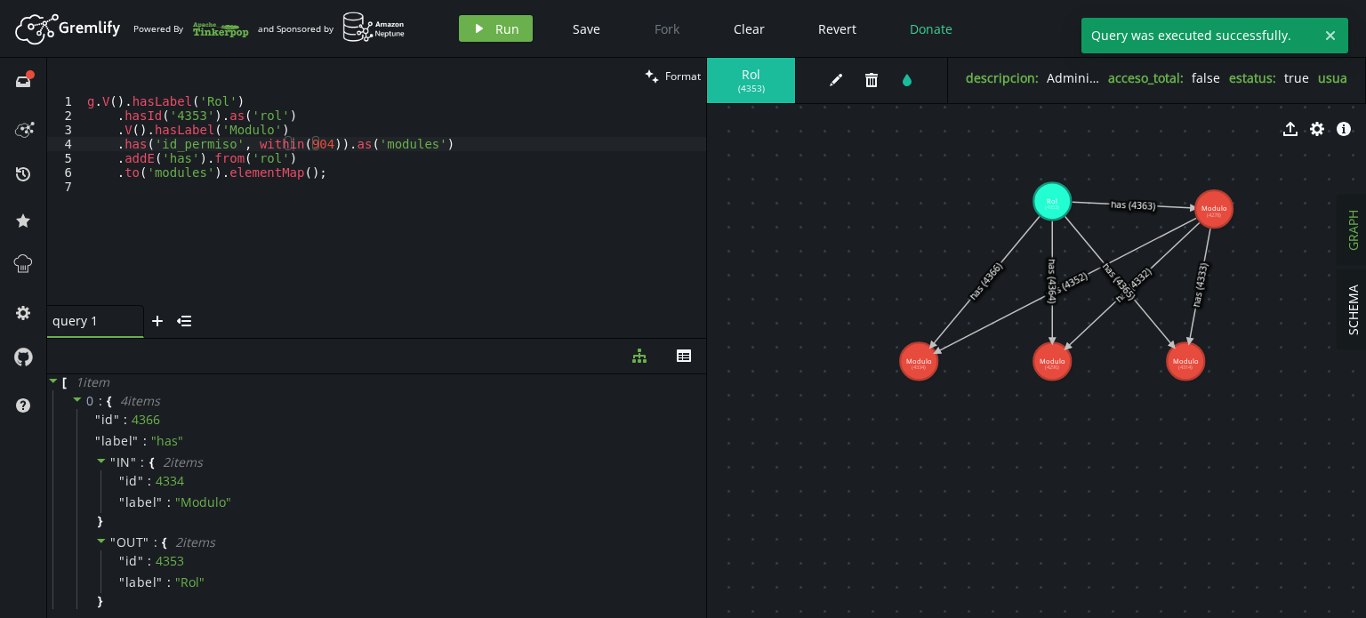
drag, startPoint x: 1029, startPoint y: 287, endPoint x: 1214, endPoint y: 209, distance: 200.9
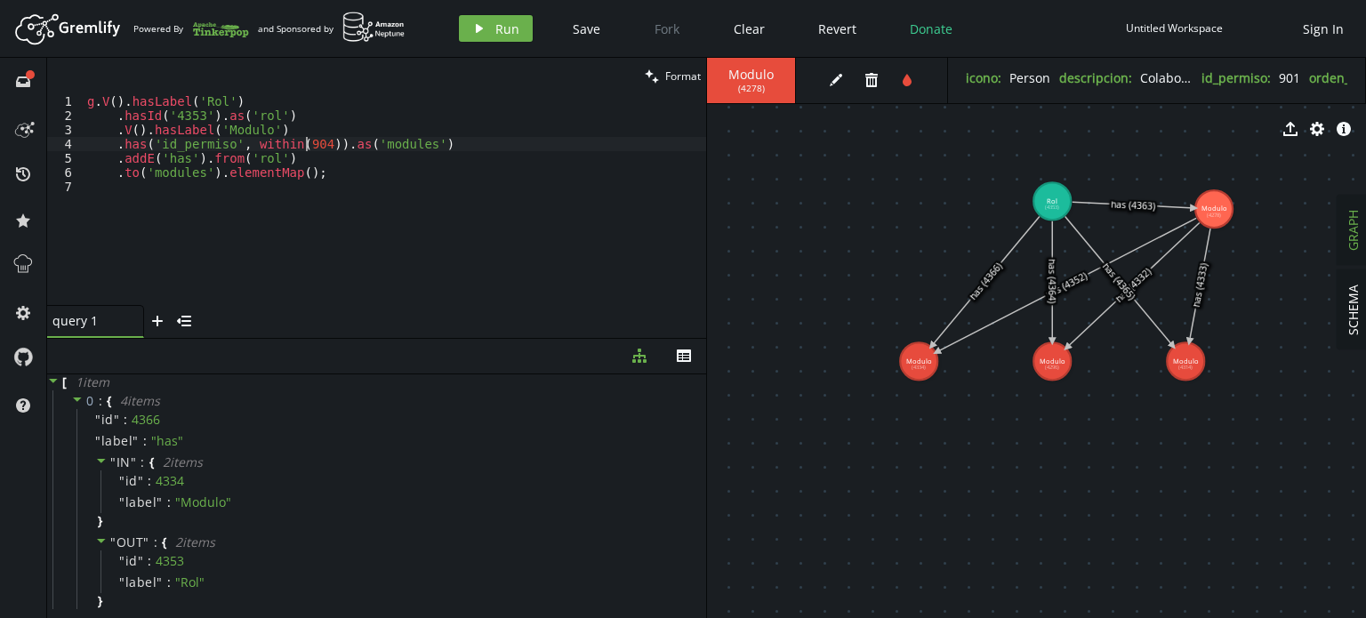
click at [305, 139] on div "g . V ( ) . hasLabel ( 'Rol' ) . hasId ( '4353' ) . as ( 'rol' ) . V ( ) . hasL…" at bounding box center [395, 213] width 623 height 239
type textarea ".has('id_permiso', within(901,902,903,904)).as('modules')"
click at [486, 38] on button "play Run" at bounding box center [496, 28] width 74 height 27
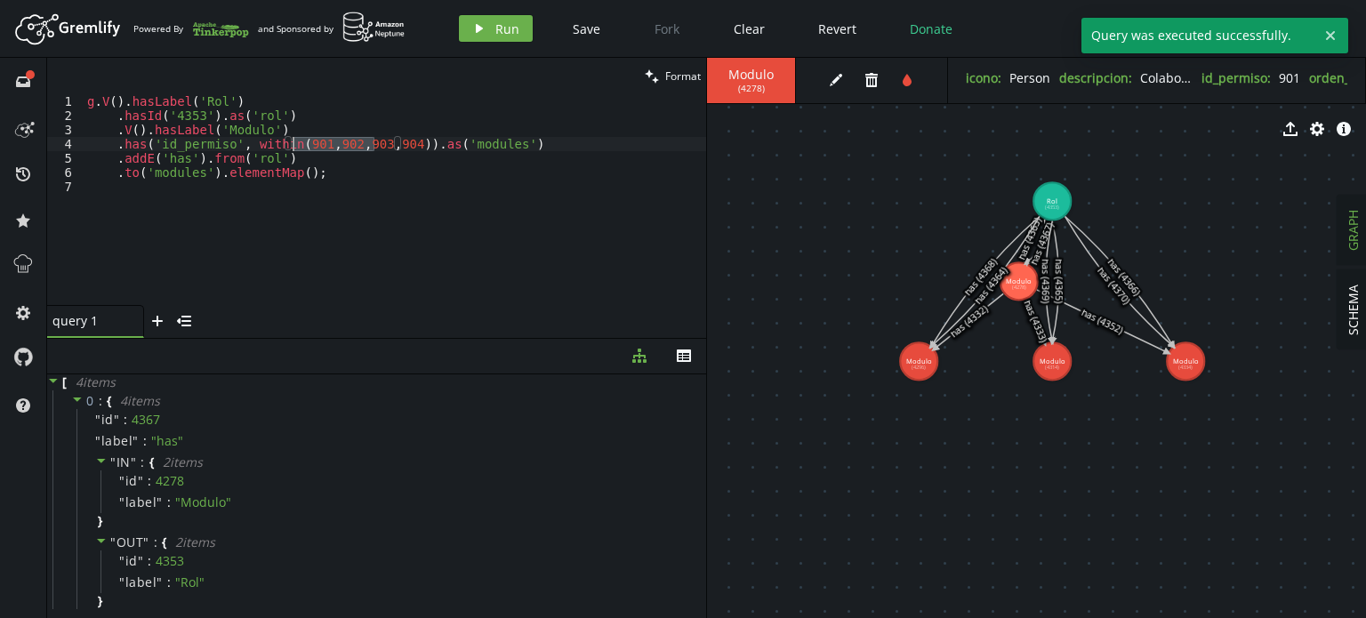
drag, startPoint x: 377, startPoint y: 145, endPoint x: 292, endPoint y: 142, distance: 85.4
click at [292, 142] on div "g . V ( ) . hasLabel ( 'Rol' ) . hasId ( '4353' ) . as ( 'rol' ) . V ( ) . hasL…" at bounding box center [395, 213] width 623 height 239
